Goal: Find specific page/section: Find specific page/section

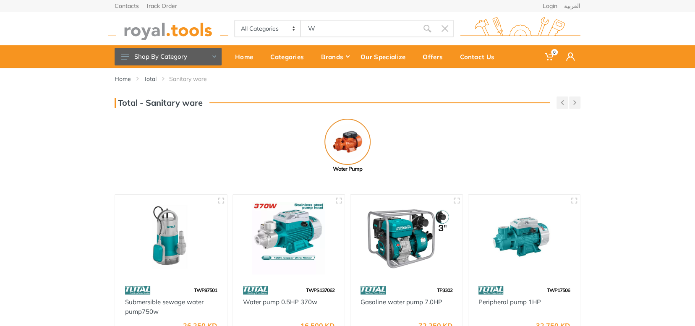
type input "W"
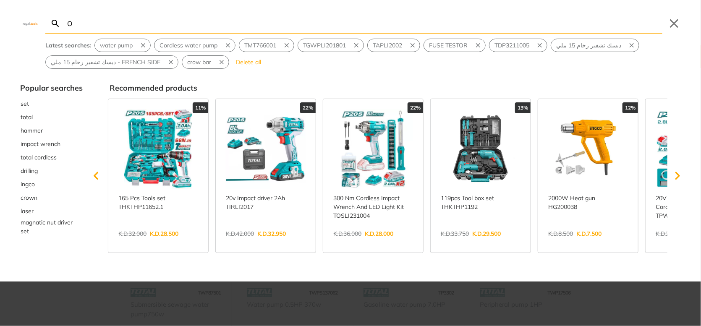
type input "OK"
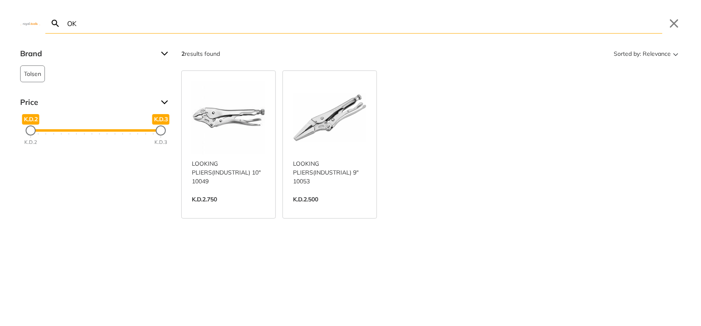
type input "O"
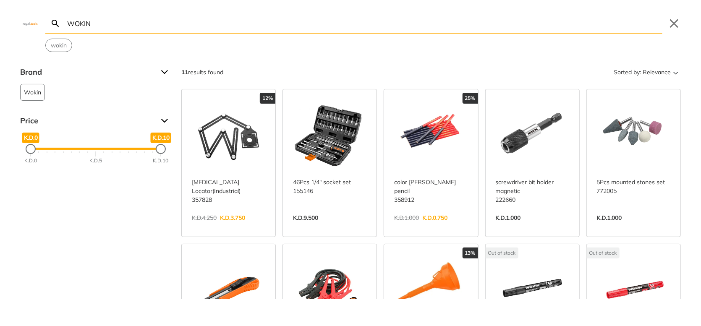
type input "WOKIN"
click at [142, 212] on div "Brand Wokin 11 Price K.D.0 K.D.0 K.D.10 K.D.10 K.D.0 K.D.5 K.D.10 11 results fo…" at bounding box center [350, 182] width 701 height 234
